Goal: Task Accomplishment & Management: Use online tool/utility

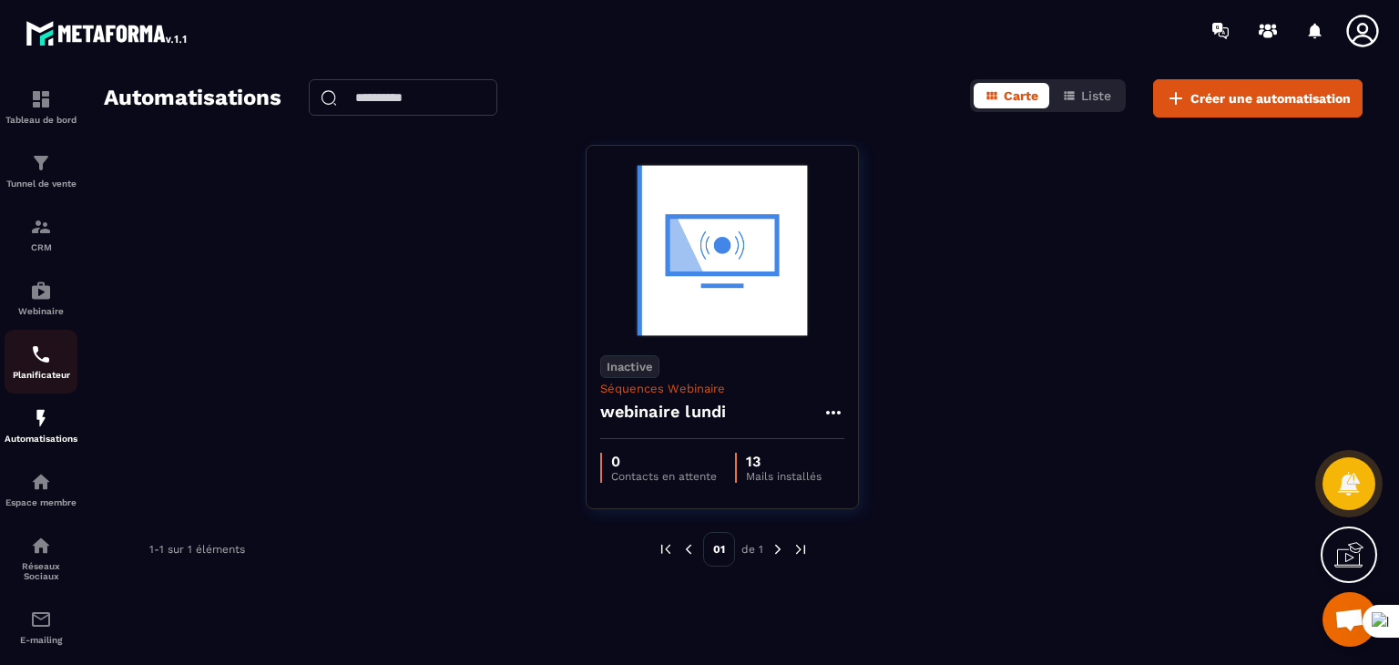
click at [32, 369] on div "Planificateur" at bounding box center [41, 361] width 73 height 36
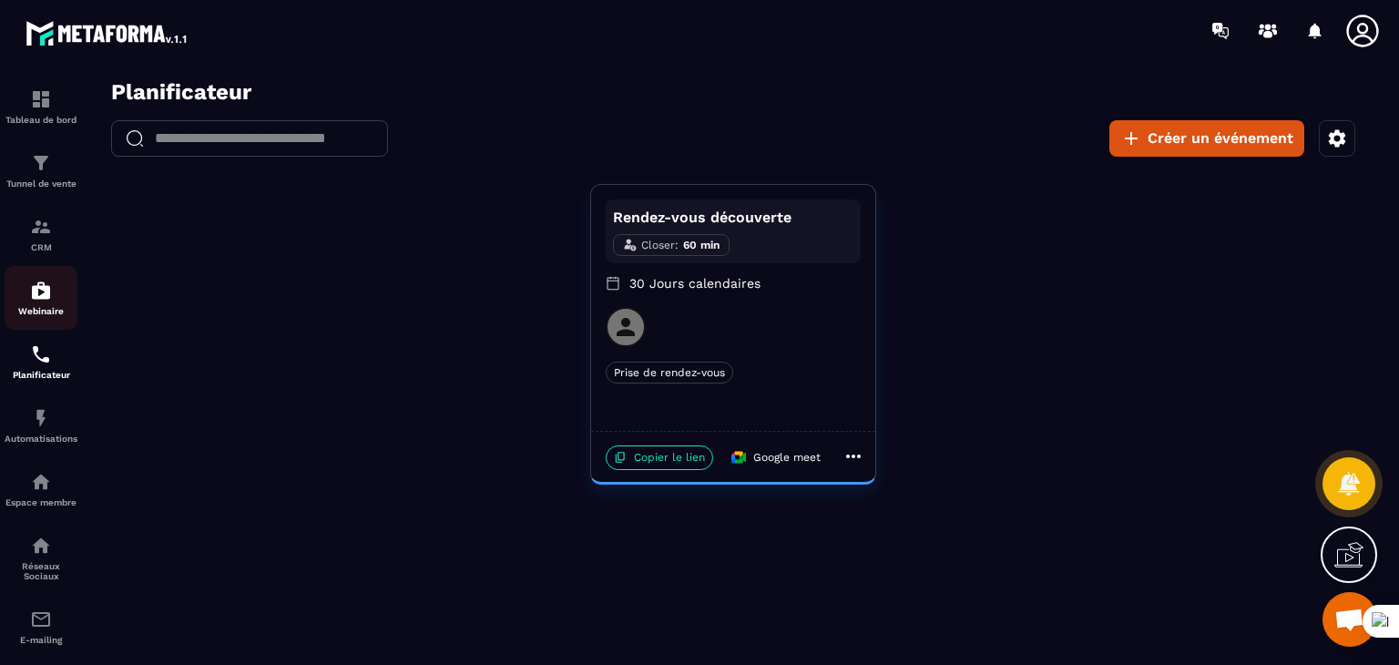
click at [50, 305] on div "Webinaire" at bounding box center [41, 298] width 73 height 36
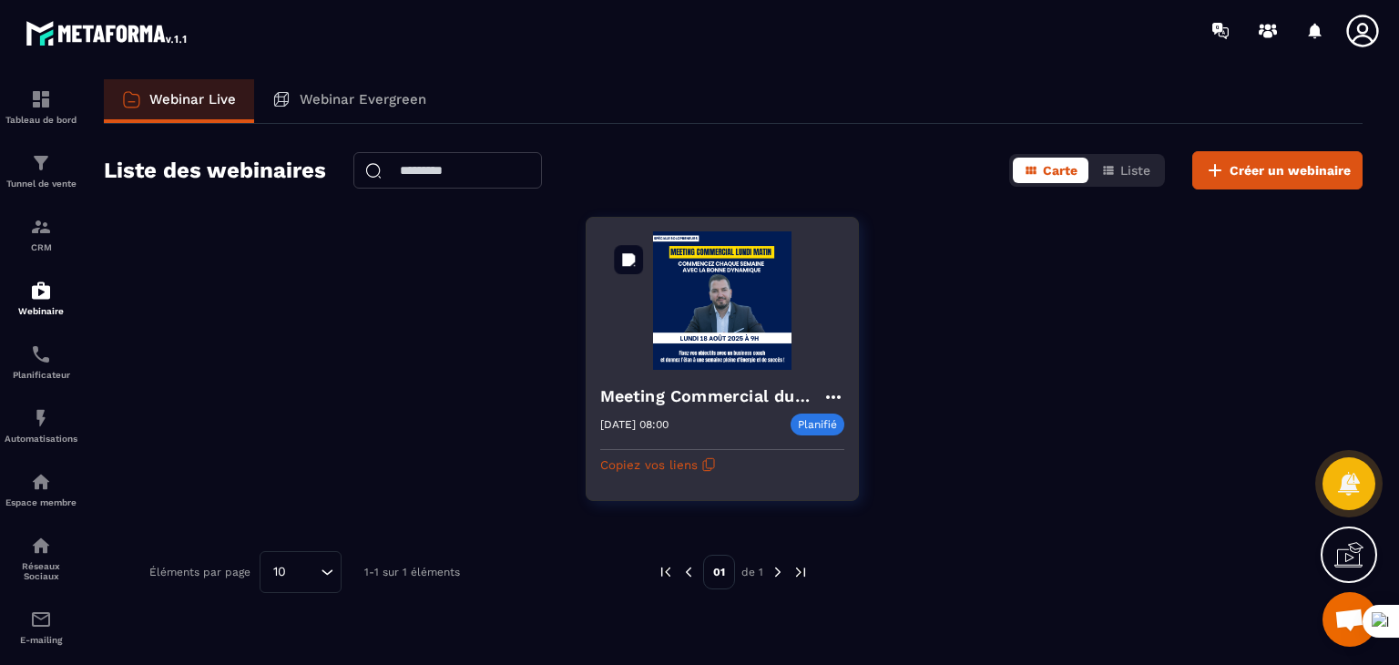
click at [676, 317] on img at bounding box center [722, 300] width 244 height 138
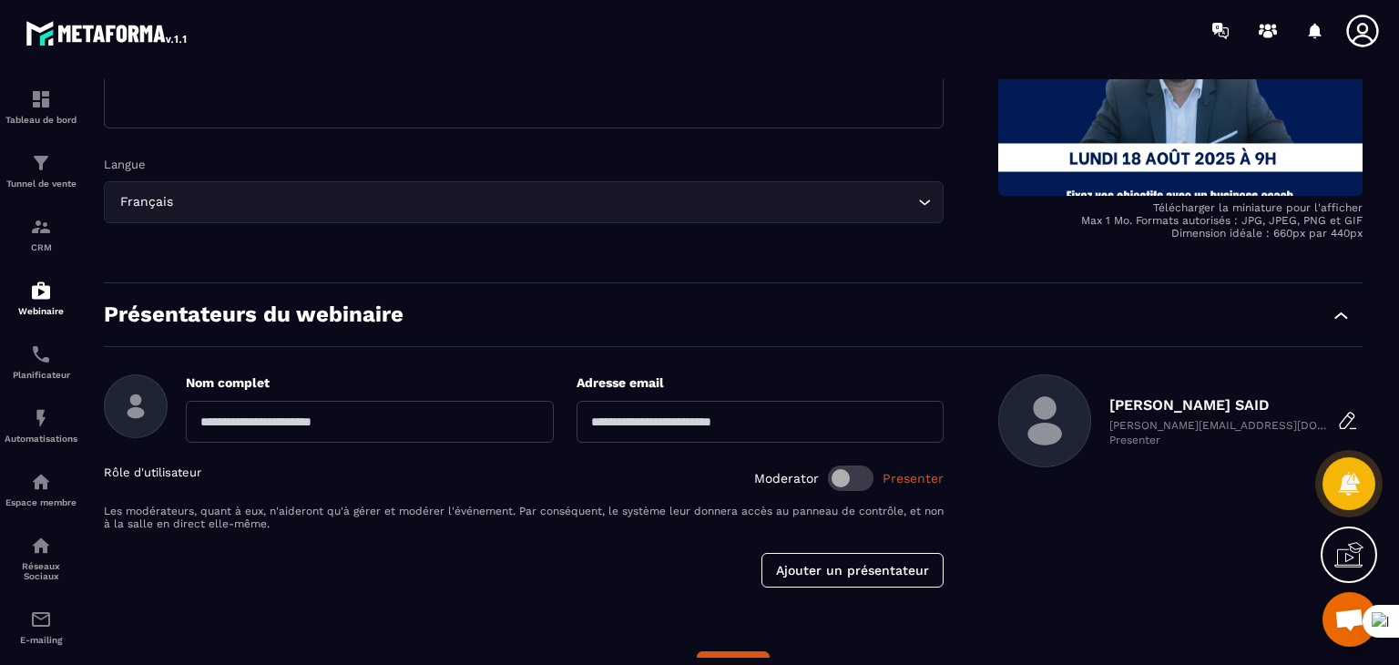
scroll to position [374, 0]
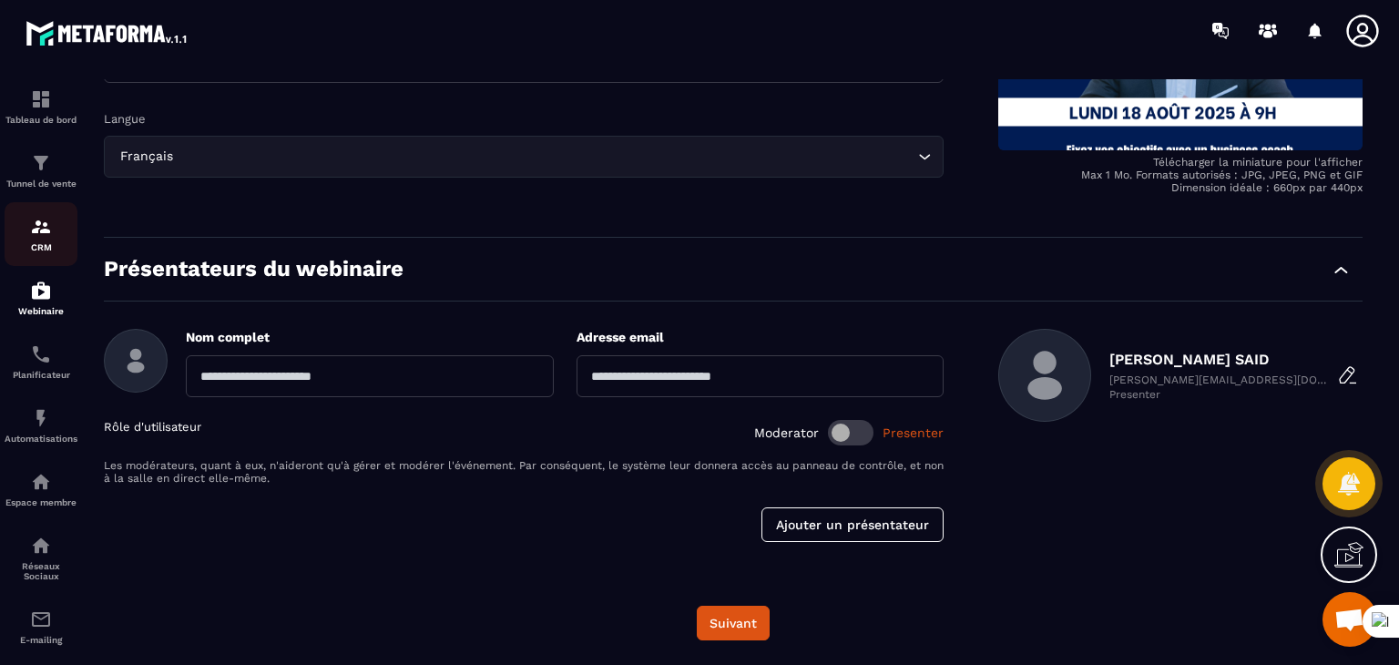
click at [22, 227] on div "CRM" at bounding box center [41, 234] width 73 height 36
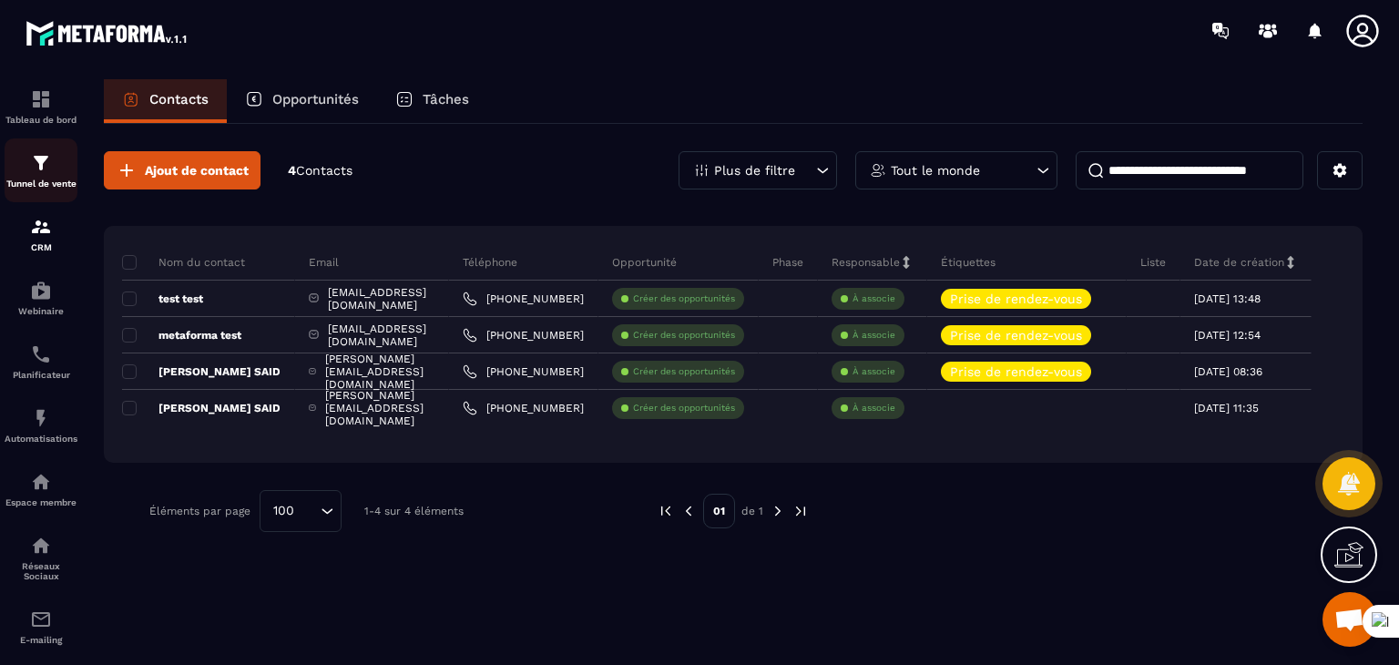
click at [51, 175] on div "Tunnel de vente" at bounding box center [41, 170] width 73 height 36
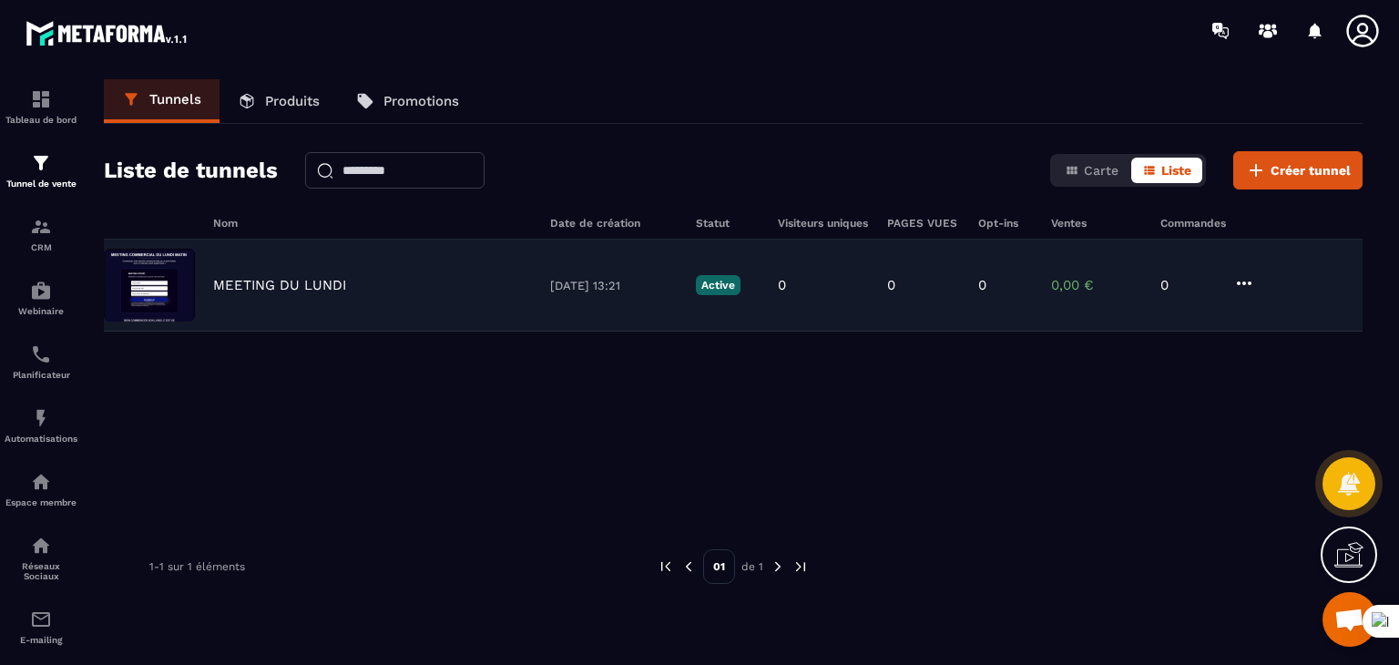
click at [483, 300] on div "MEETING DU LUNDI [DATE] 13:21 Active 0 0 0 0,00 € 0" at bounding box center [733, 286] width 1259 height 92
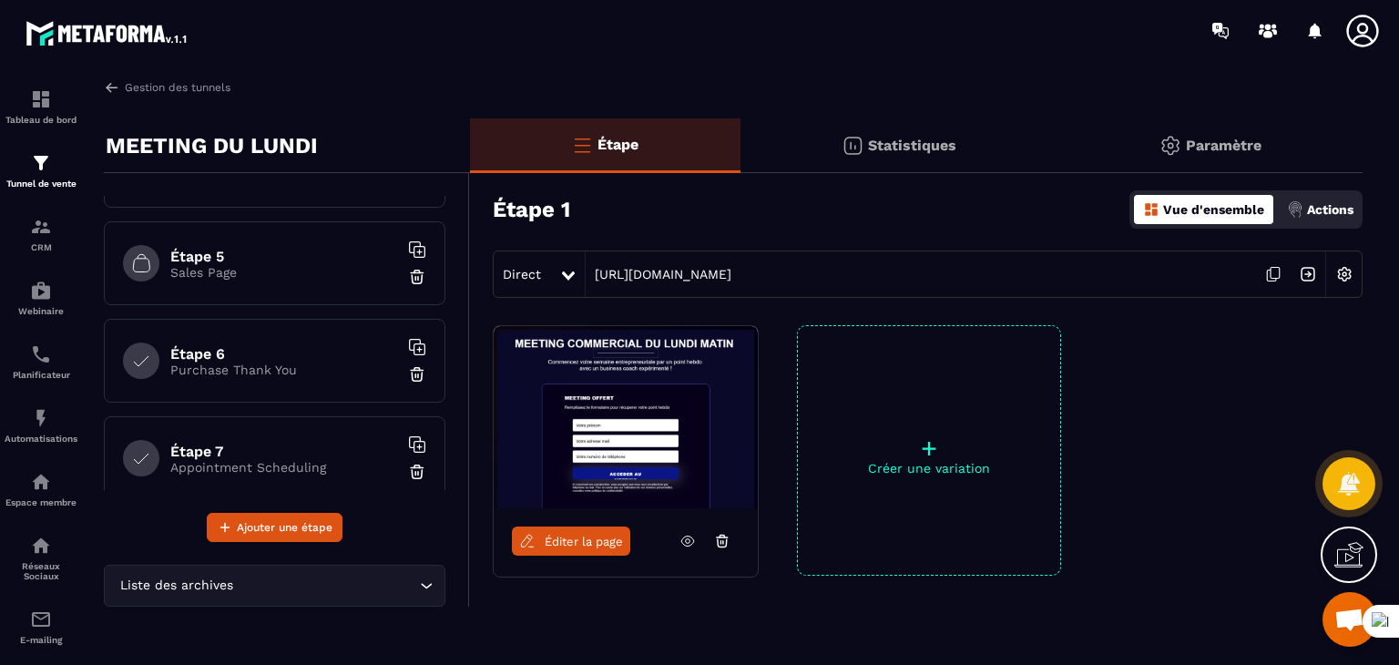
scroll to position [483, 0]
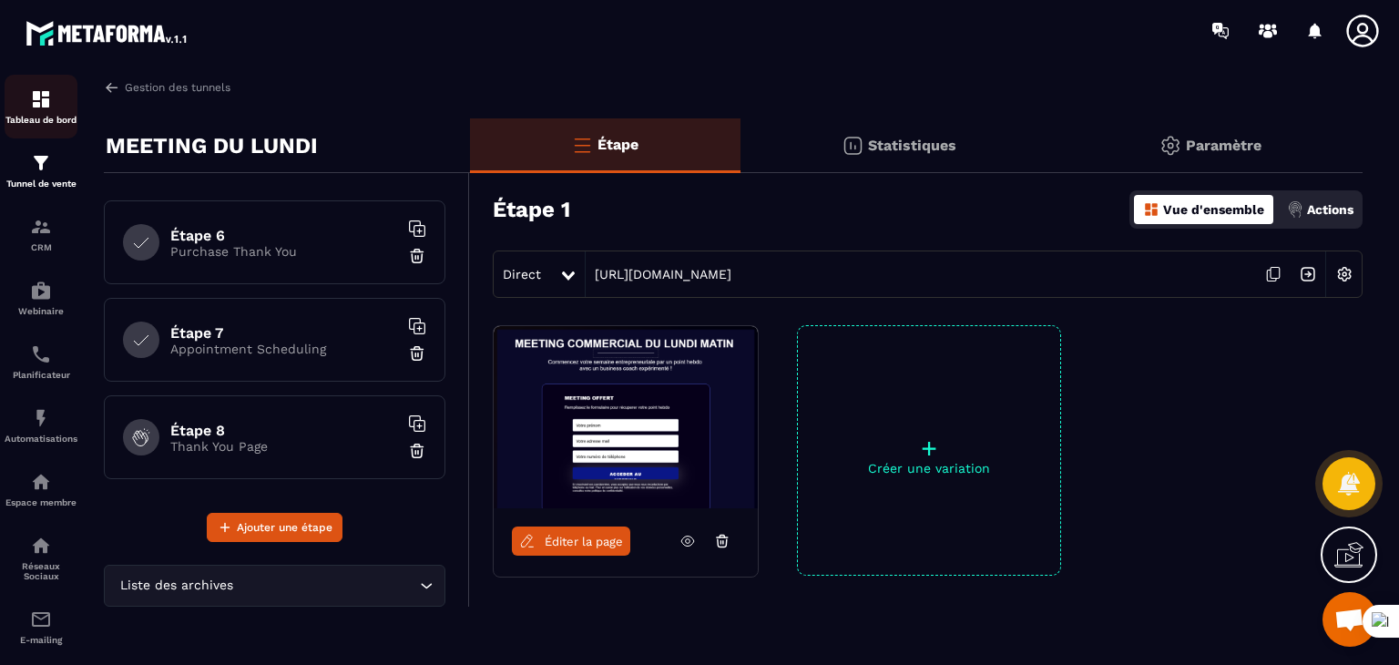
click at [50, 120] on p "Tableau de bord" at bounding box center [41, 120] width 73 height 10
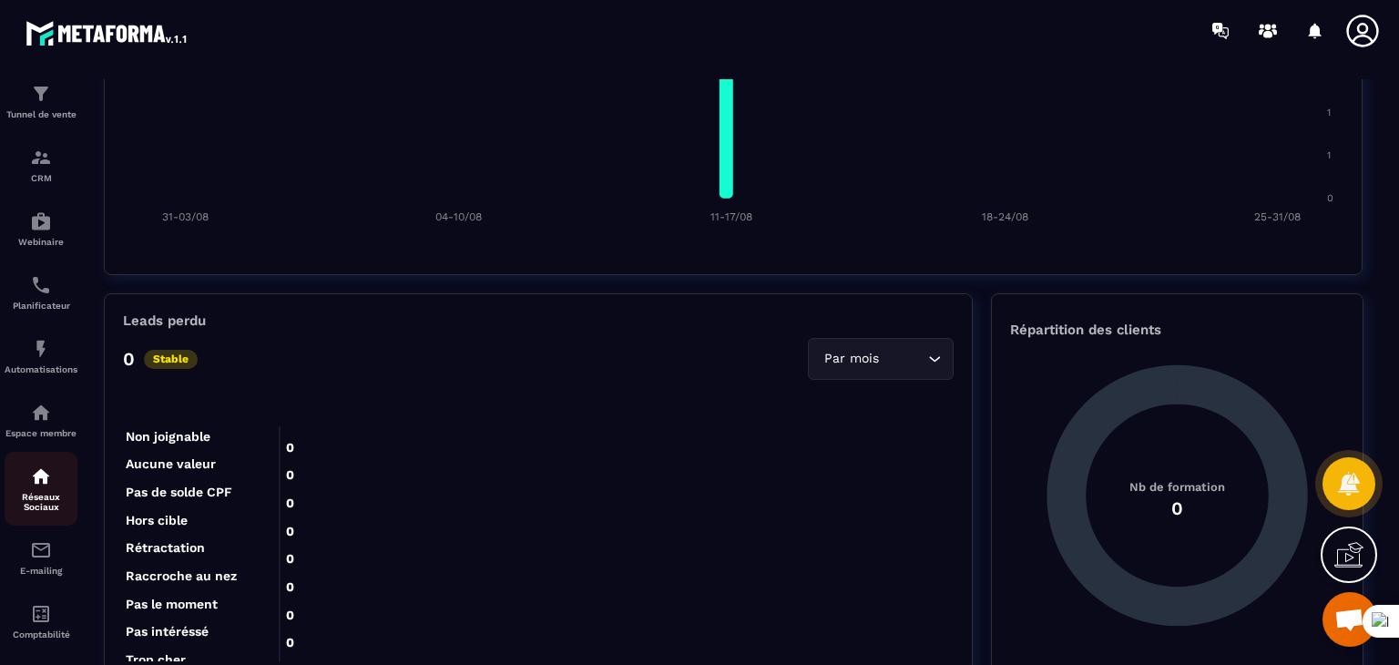
scroll to position [162, 0]
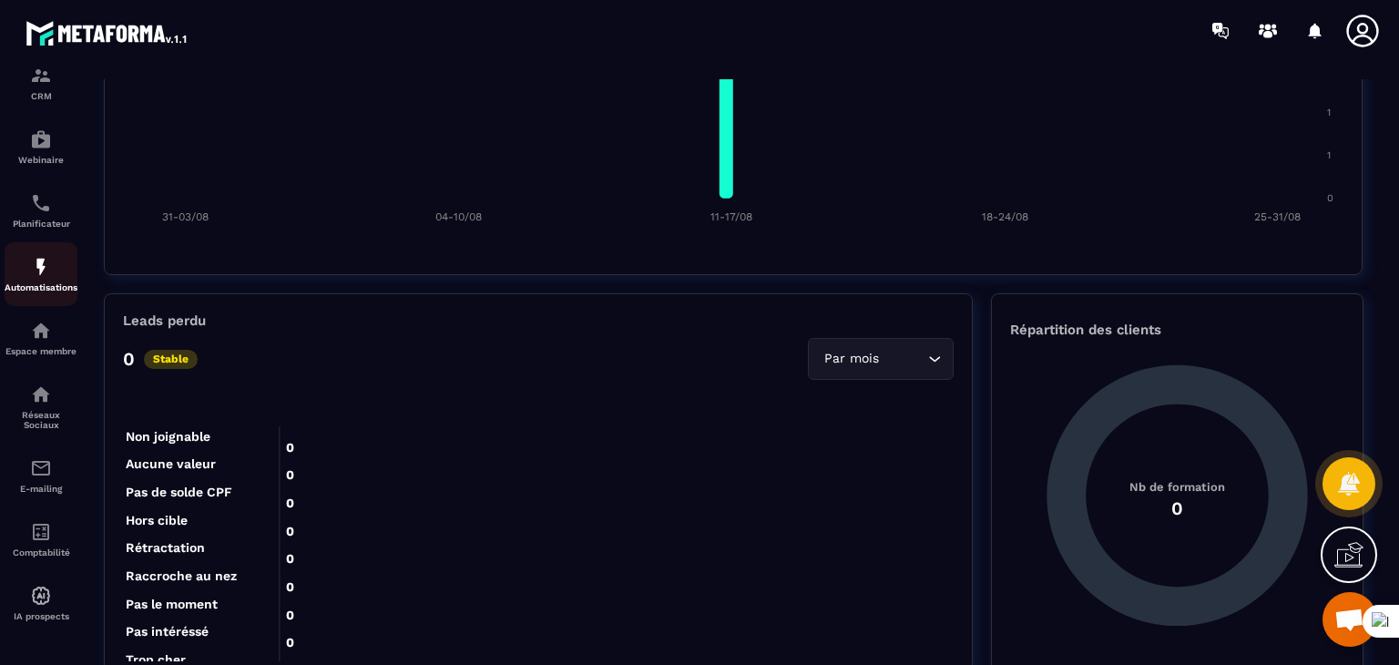
click at [40, 271] on img at bounding box center [41, 267] width 22 height 22
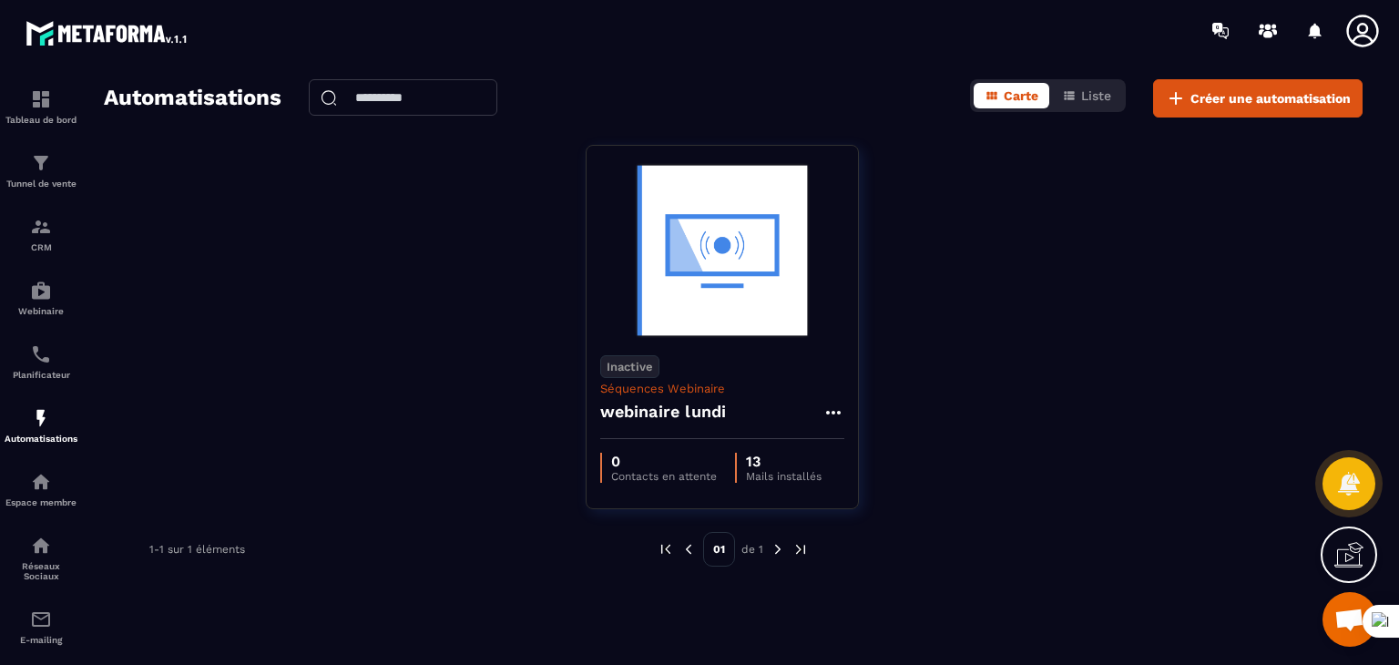
click at [978, 419] on div "Inactive Séquences Webinaire webinaire lundi 0 Contacts en attente 13 Mails ins…" at bounding box center [733, 338] width 1259 height 387
click at [766, 553] on div "01 de 1" at bounding box center [733, 549] width 151 height 35
click at [779, 549] on img at bounding box center [778, 549] width 16 height 16
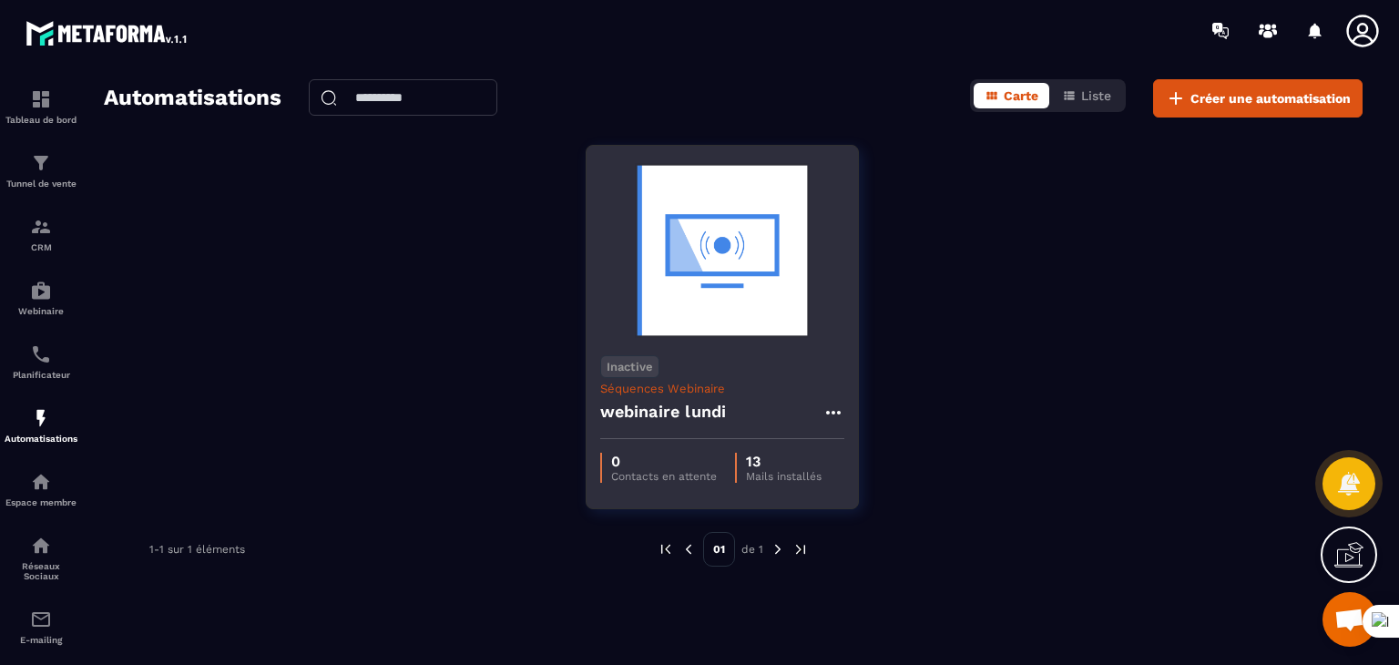
click at [763, 387] on p "Séquences Webinaire" at bounding box center [722, 389] width 244 height 14
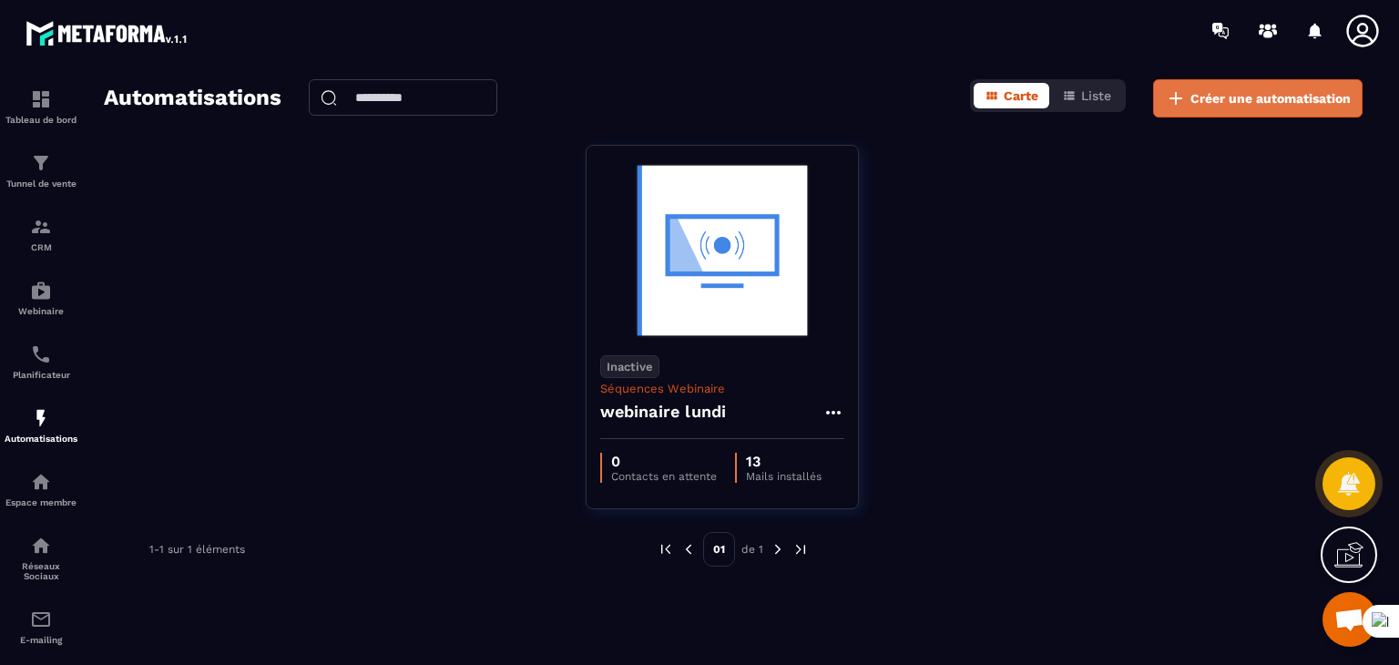
click at [1275, 115] on button "Créer une automatisation" at bounding box center [1258, 98] width 210 height 38
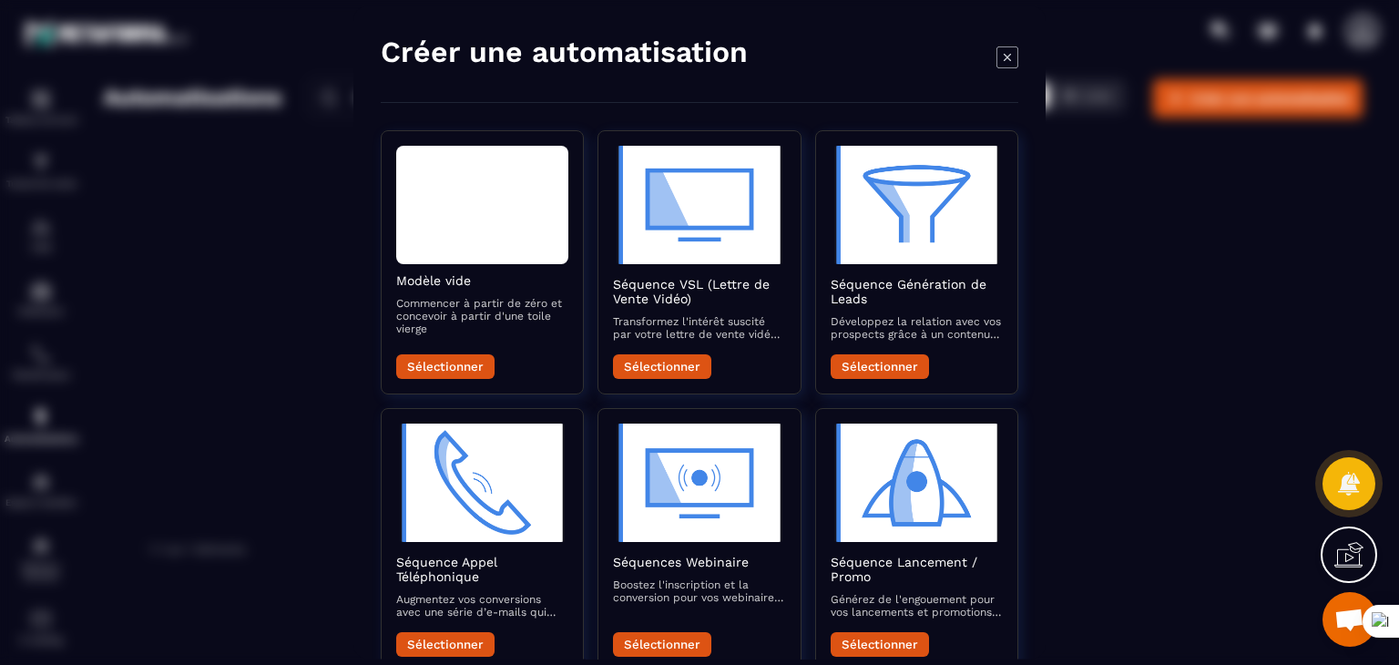
click at [1190, 255] on div "Modal window" at bounding box center [699, 332] width 1399 height 665
click at [1013, 64] on icon "Modal window" at bounding box center [1008, 57] width 22 height 22
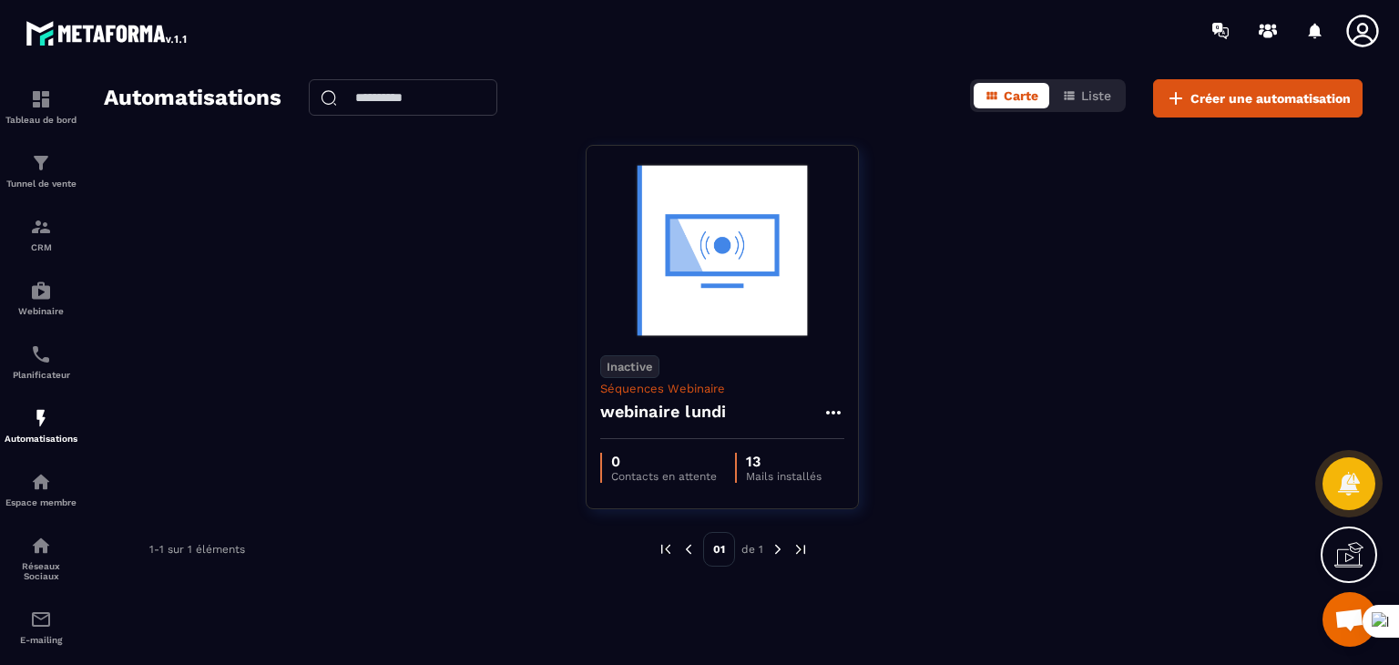
click at [1007, 51] on div at bounding box center [806, 30] width 1185 height 61
click at [223, 99] on h2 "Automatisations" at bounding box center [193, 98] width 178 height 38
